Goal: Transaction & Acquisition: Subscribe to service/newsletter

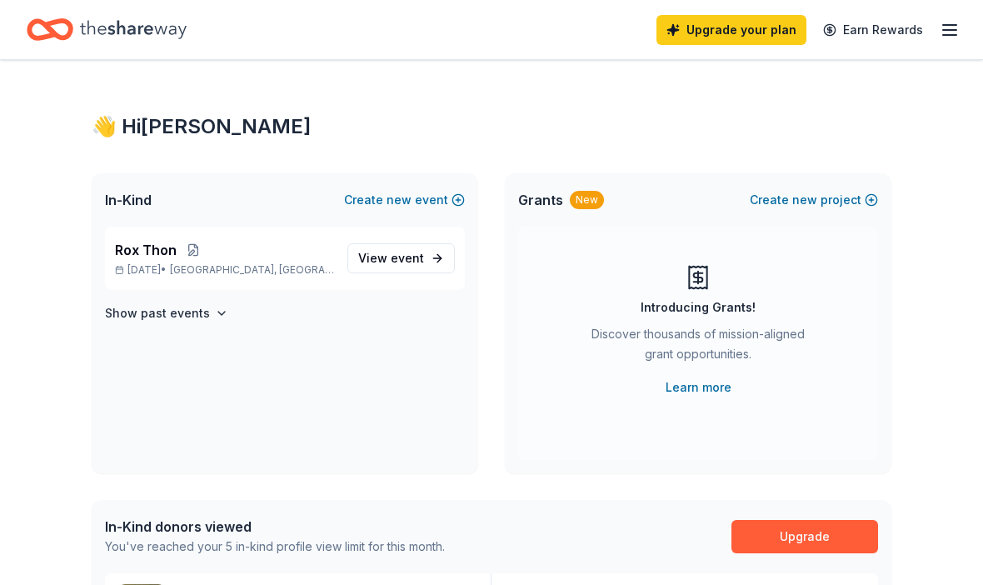
click at [395, 250] on span "View event" at bounding box center [391, 258] width 66 height 20
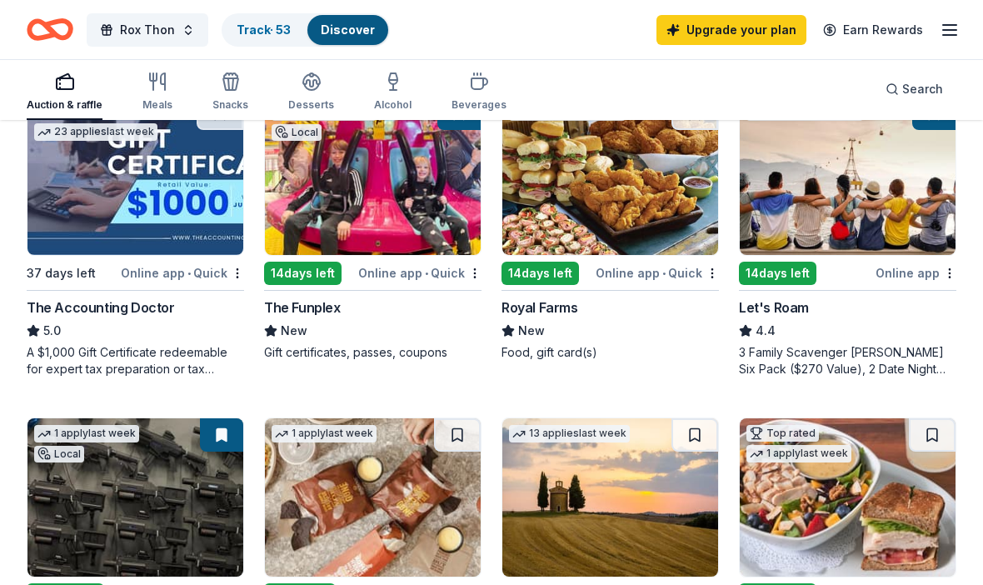
scroll to position [835, 0]
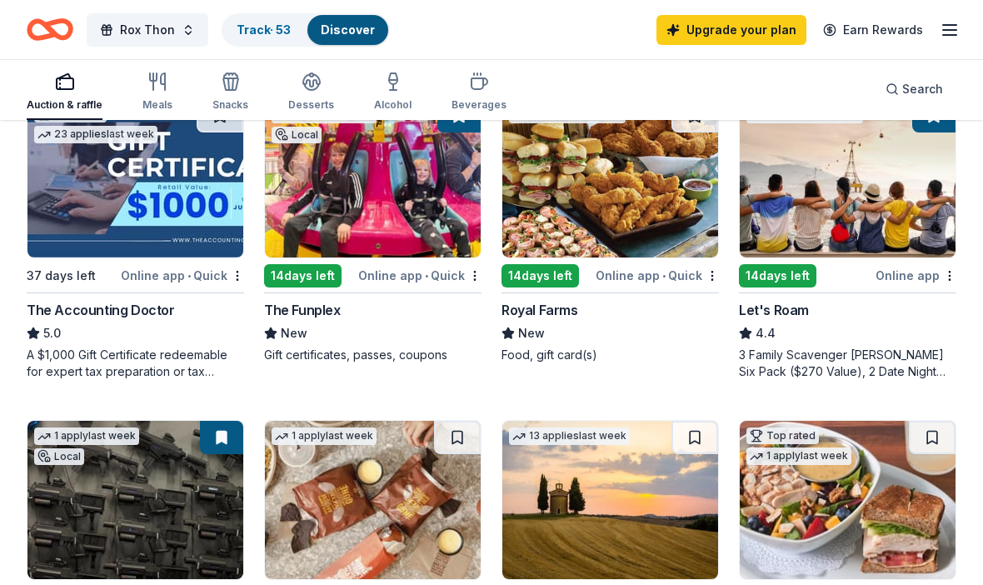
click at [334, 256] on img at bounding box center [373, 178] width 216 height 158
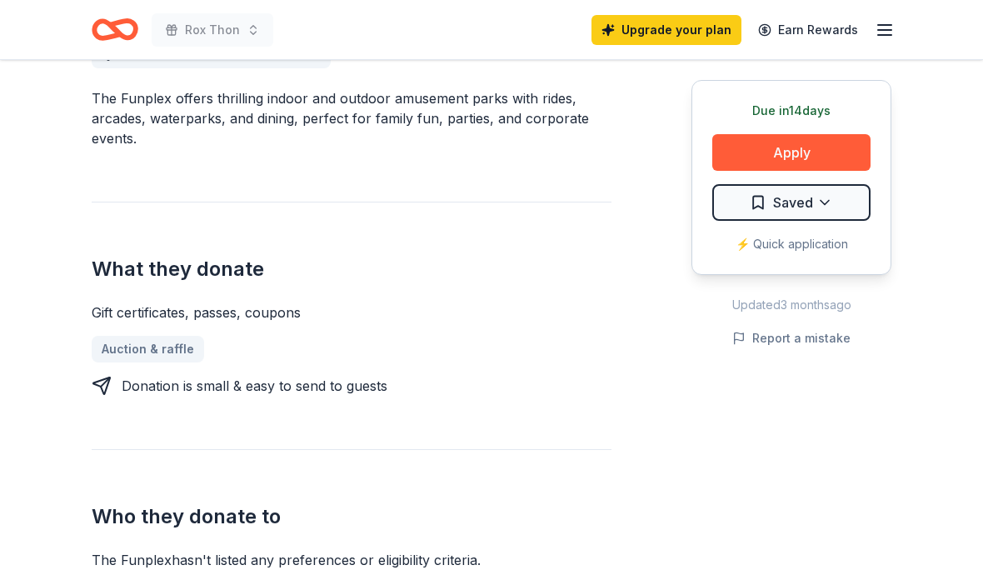
scroll to position [508, 0]
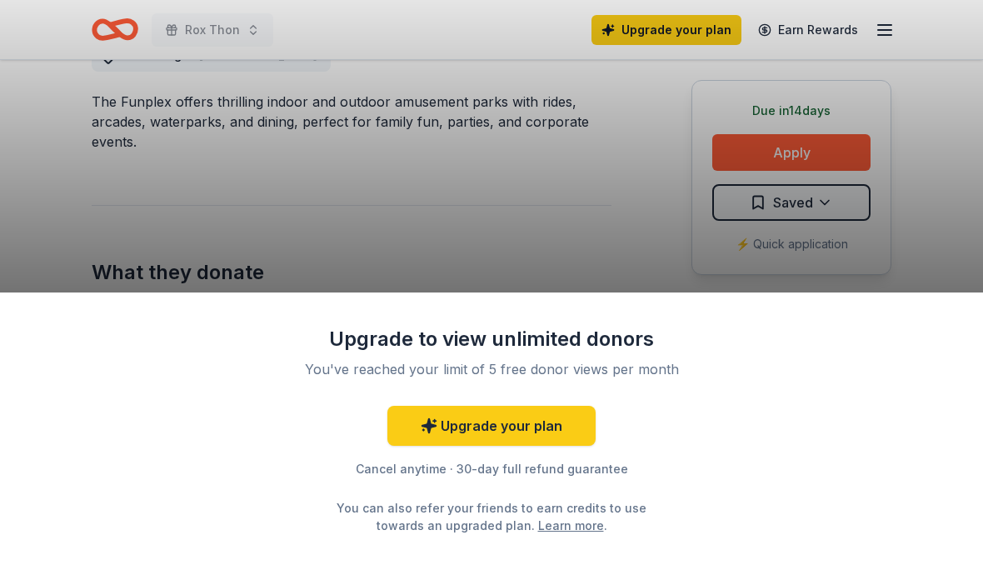
click at [825, 161] on div "Upgrade to view unlimited donors You've reached your limit of 5 free donor view…" at bounding box center [491, 292] width 983 height 585
click at [539, 446] on link "Upgrade your plan" at bounding box center [491, 426] width 208 height 40
click at [518, 446] on link "Upgrade your plan" at bounding box center [491, 426] width 208 height 40
click at [482, 446] on link "Upgrade your plan" at bounding box center [491, 426] width 208 height 40
click at [483, 444] on link "Upgrade your plan" at bounding box center [491, 426] width 208 height 40
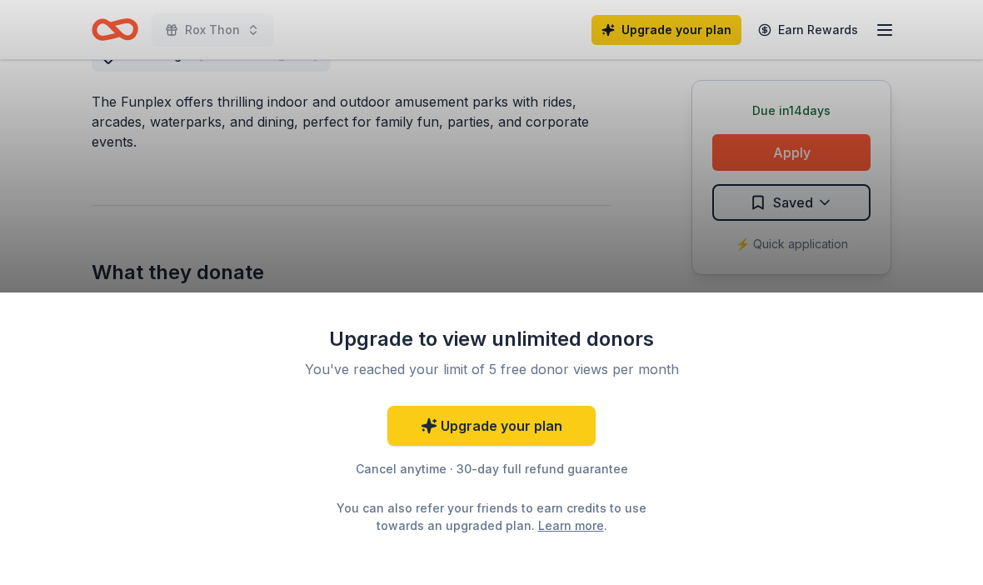
click at [492, 446] on link "Upgrade your plan" at bounding box center [491, 426] width 208 height 40
click at [489, 446] on link "Upgrade your plan" at bounding box center [491, 426] width 208 height 40
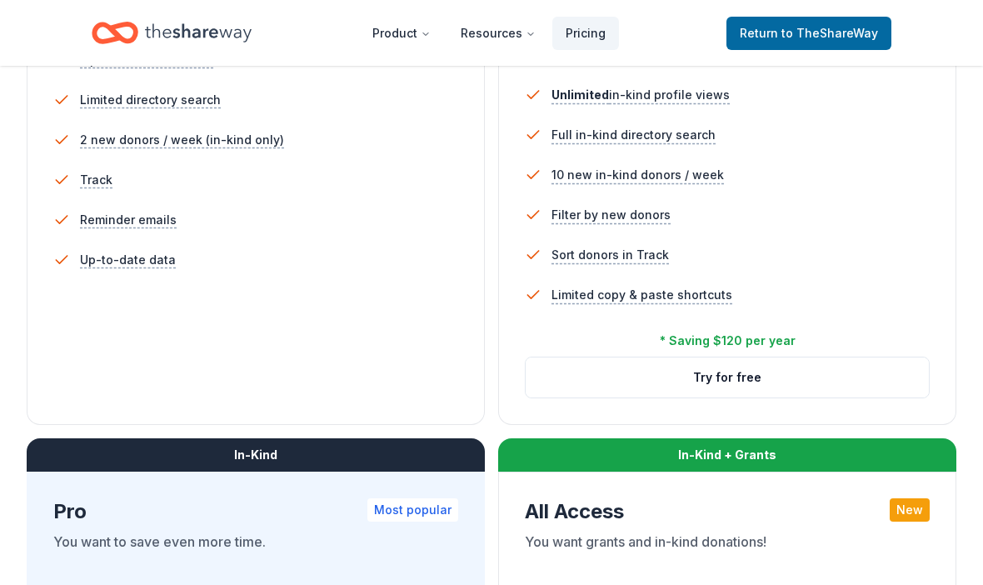
scroll to position [532, 0]
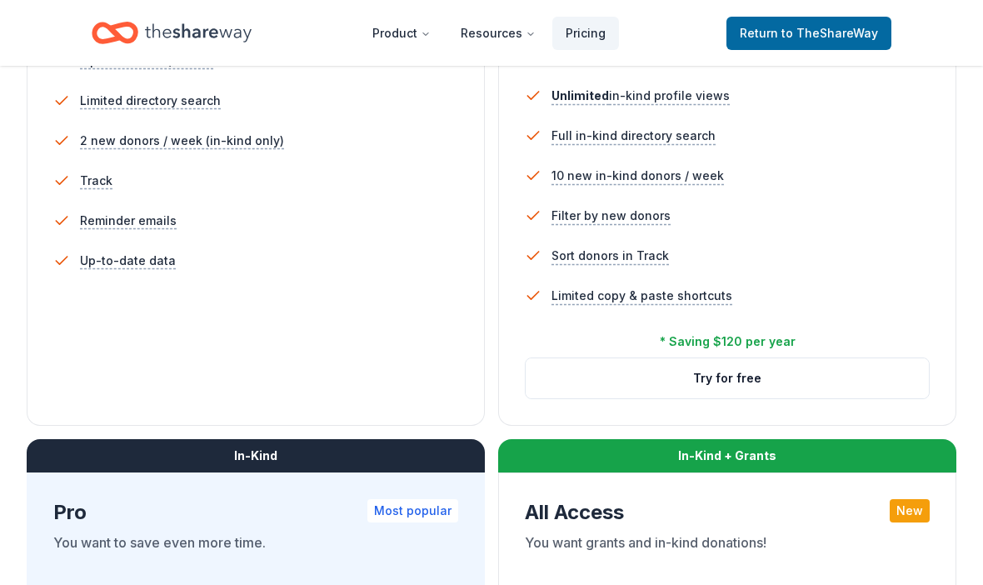
click at [560, 384] on button "Try for free" at bounding box center [727, 378] width 403 height 40
